Goal: Obtain resource: Download file/media

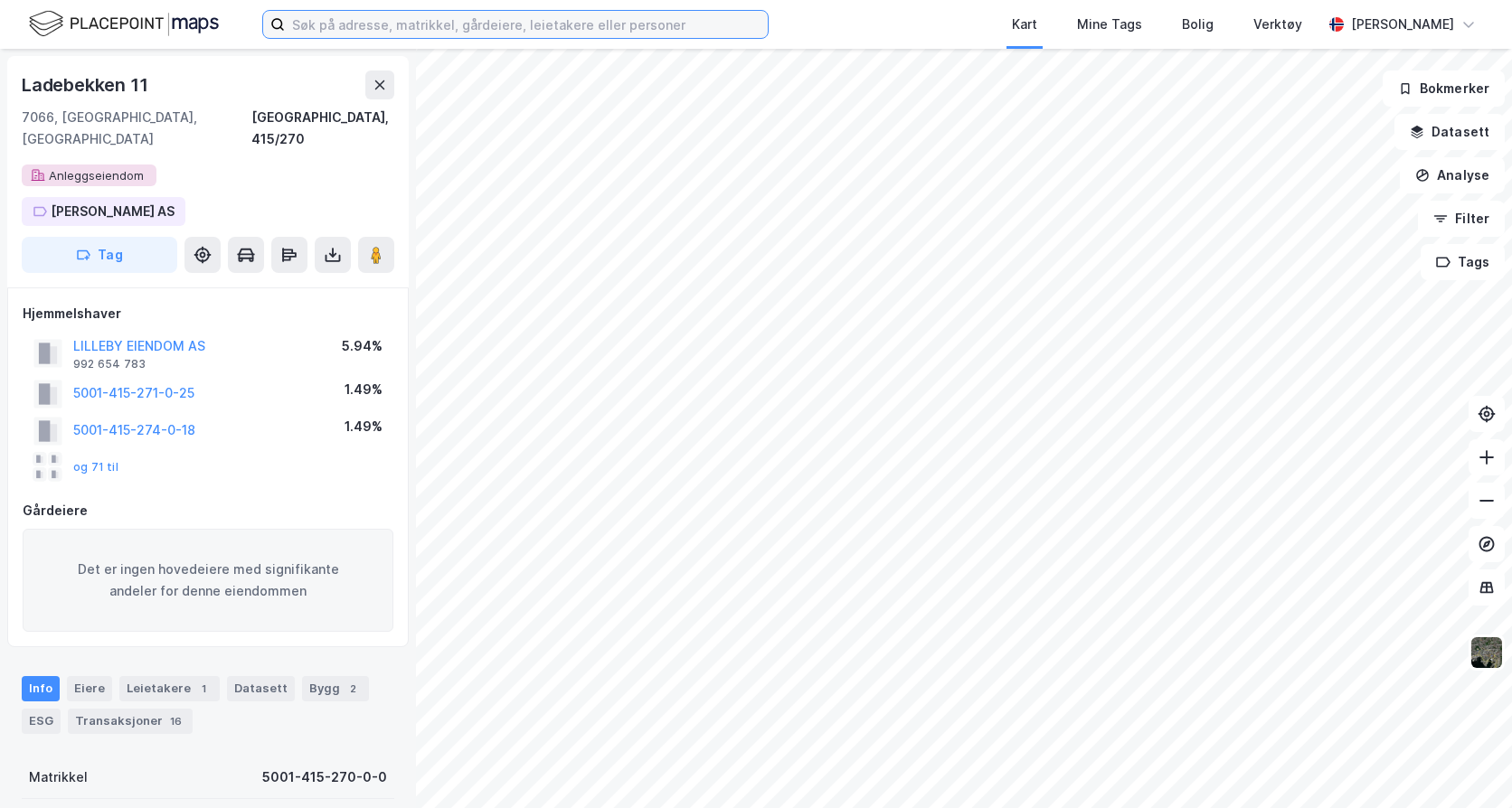
click at [421, 24] on input at bounding box center [525, 24] width 483 height 27
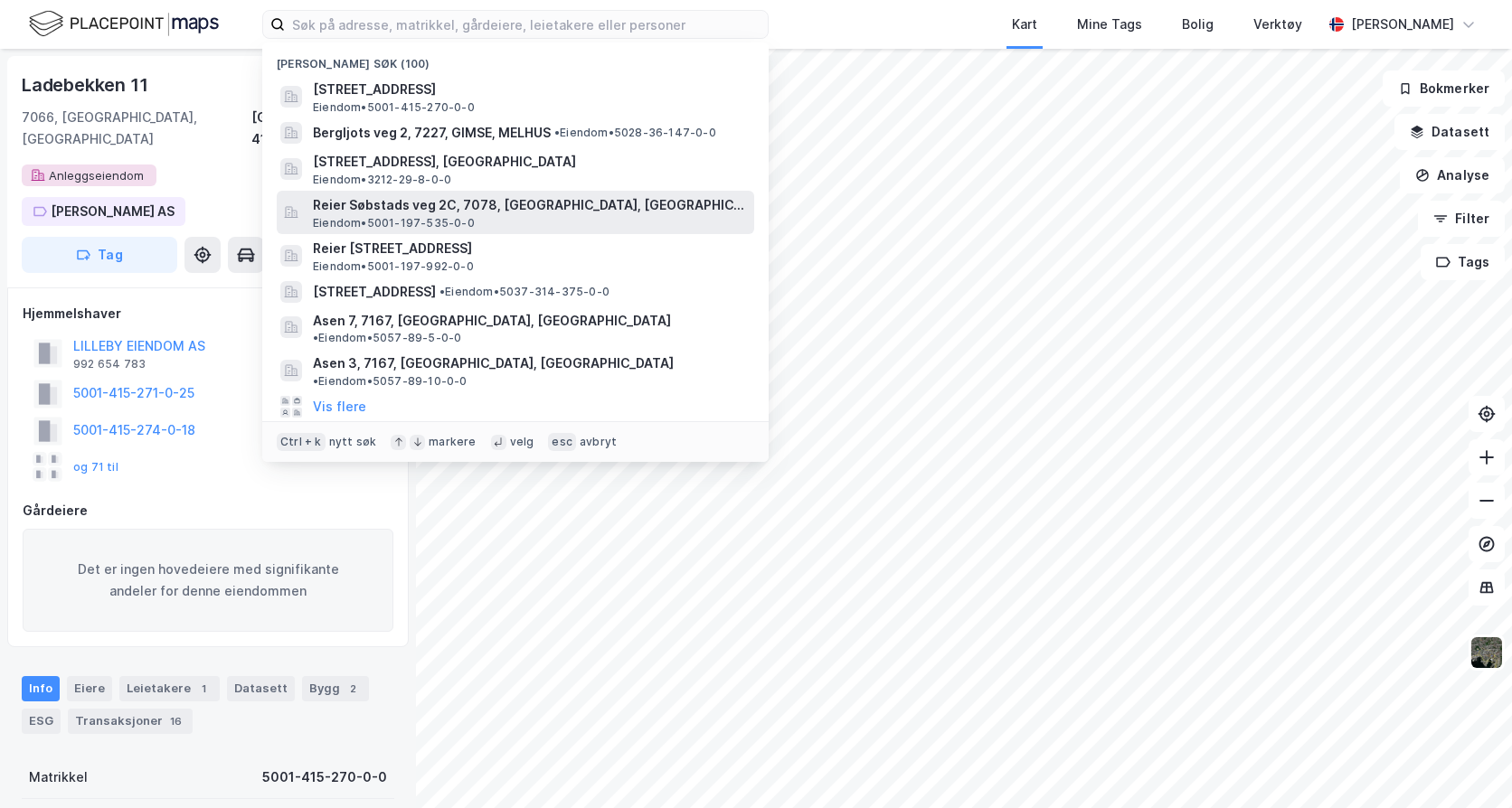
click at [413, 219] on span "Eiendom • 5001-197-535-0-0" at bounding box center [394, 222] width 162 height 14
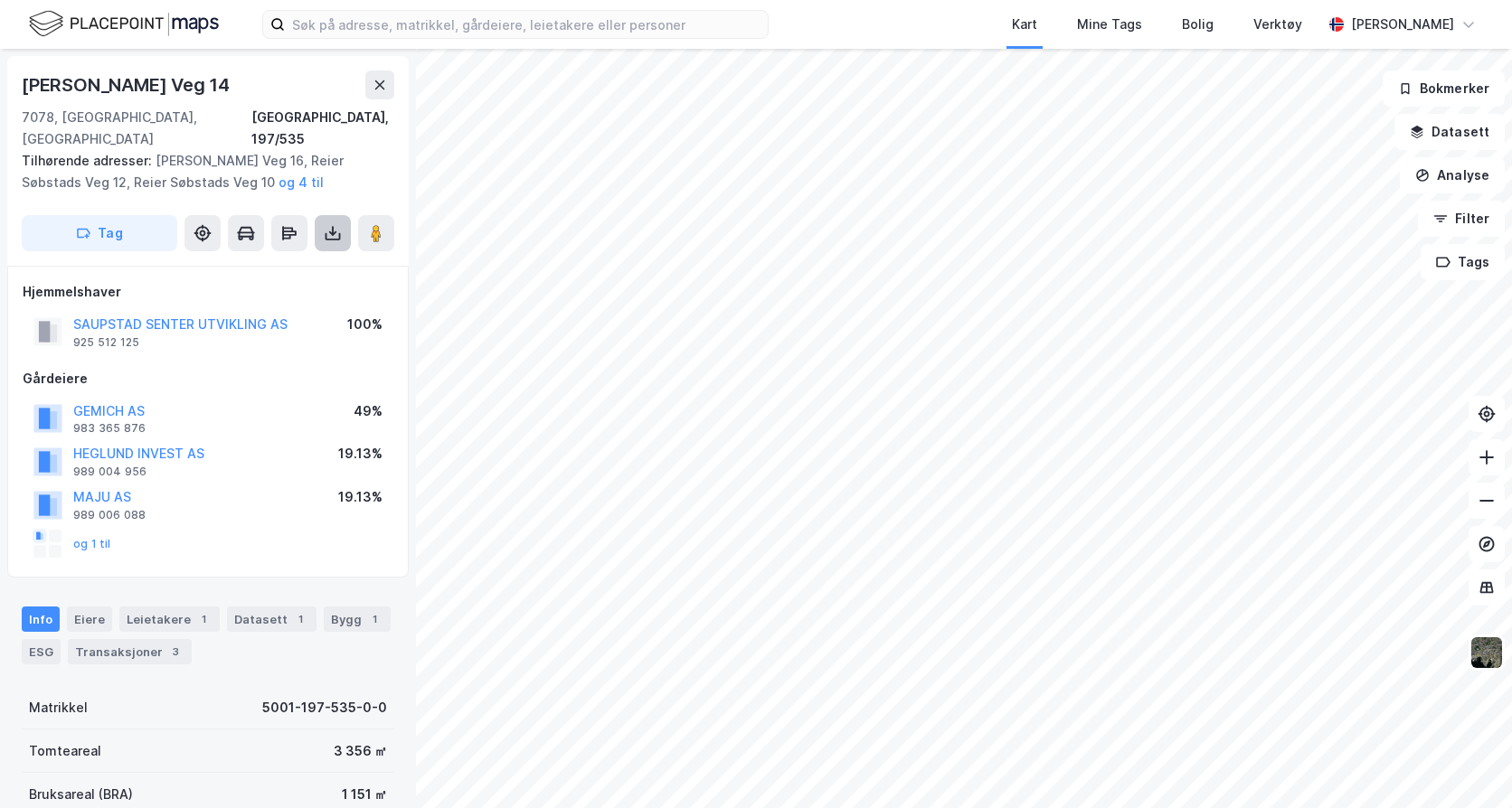
click at [336, 231] on icon at bounding box center [333, 233] width 8 height 5
click at [286, 262] on div "Last ned grunnbok" at bounding box center [243, 268] width 105 height 14
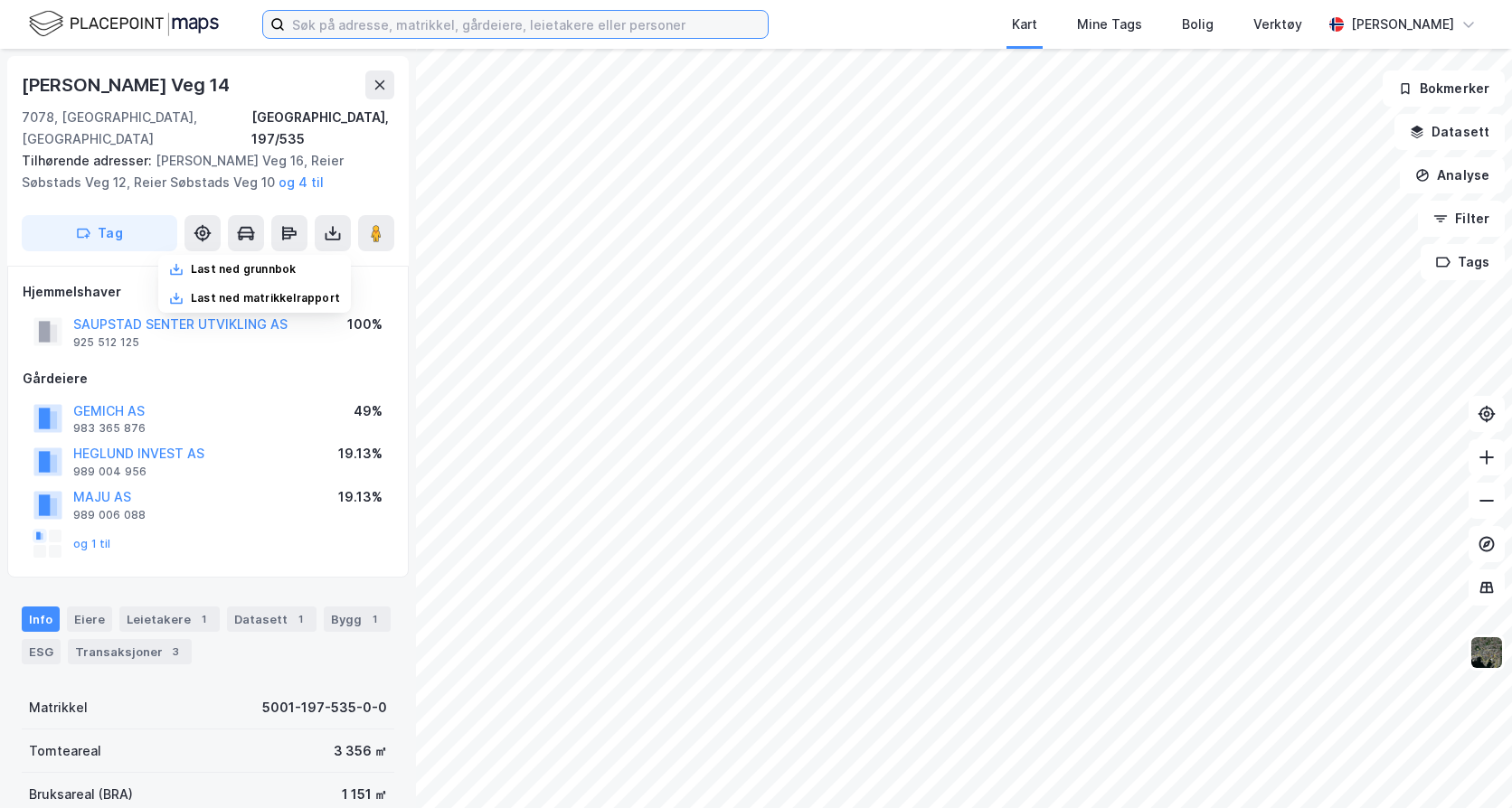
click at [326, 32] on input at bounding box center [525, 24] width 483 height 27
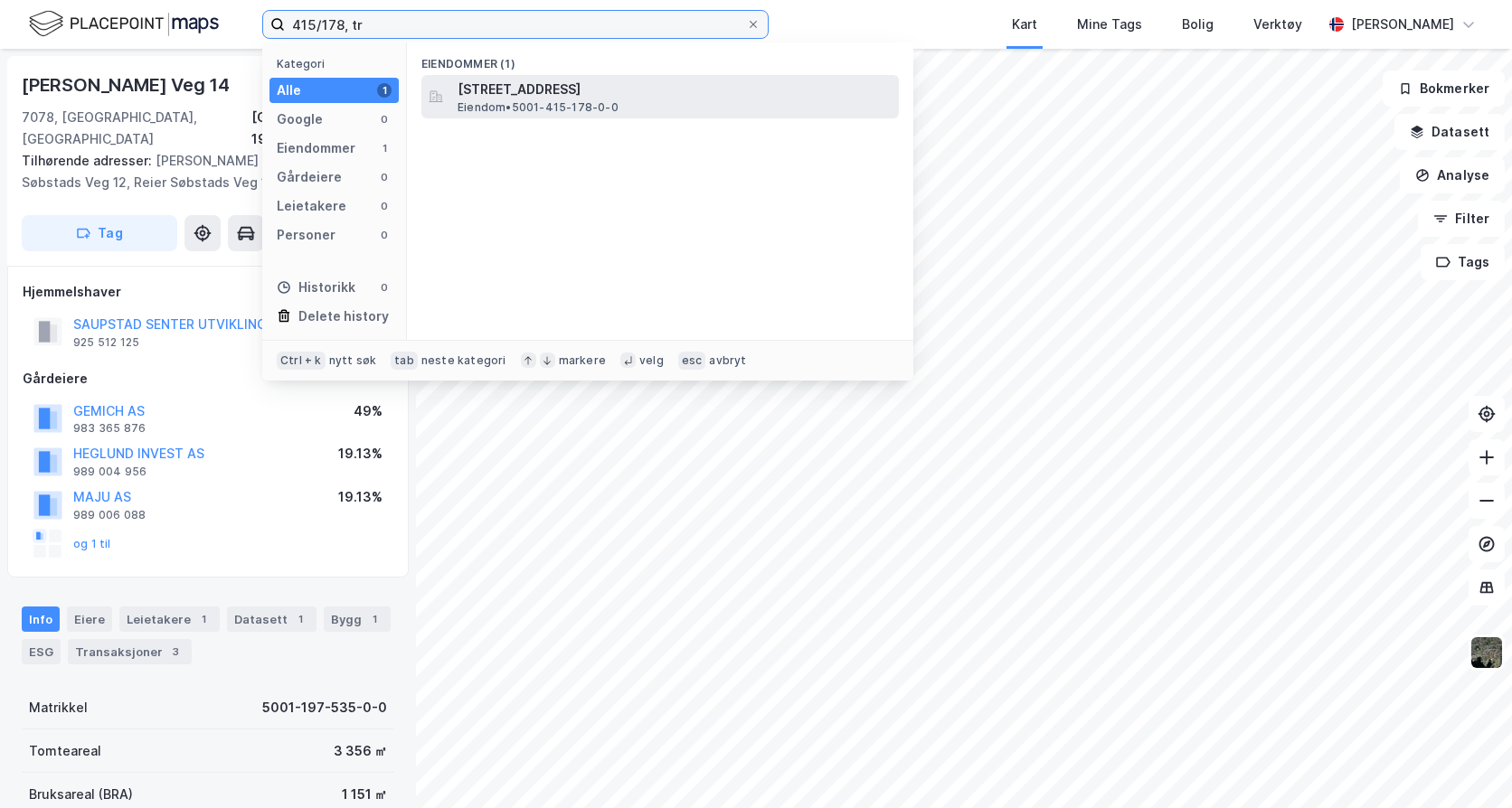
type input "415/178, tr"
click at [516, 102] on span "Eiendom • 5001-415-178-0-0" at bounding box center [538, 107] width 161 height 14
